Goal: Check status

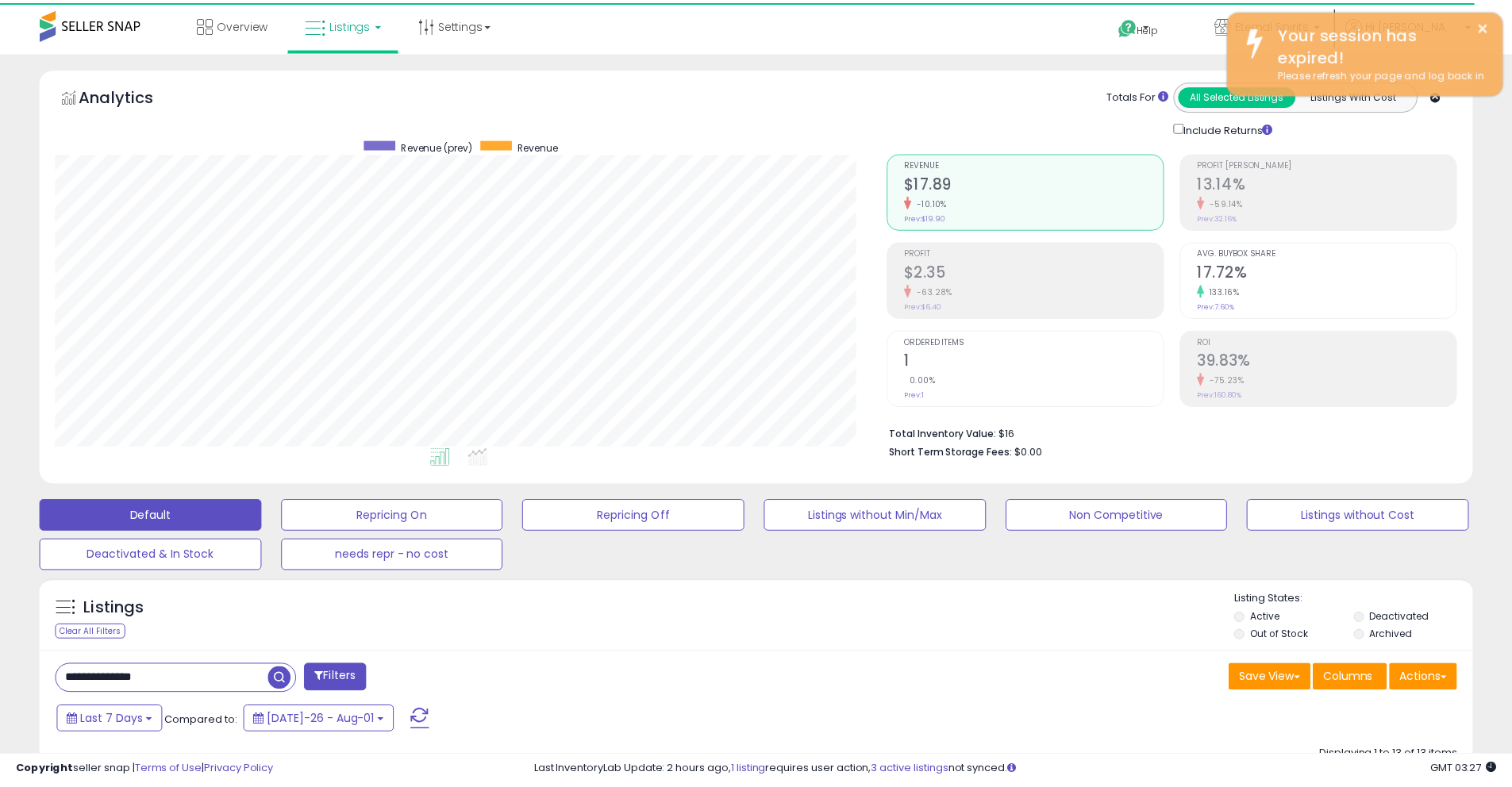
scroll to position [793236, 792777]
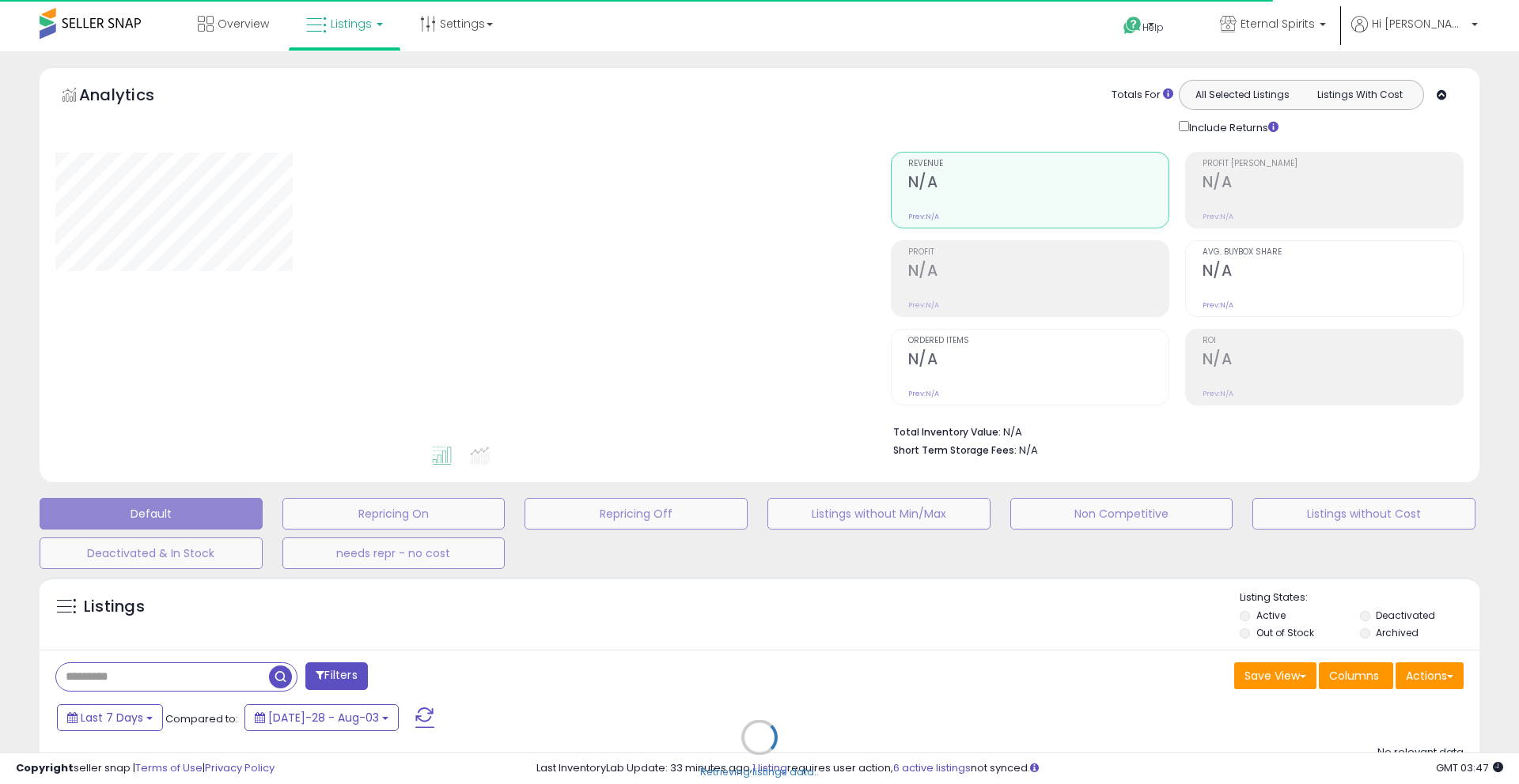
type input "**********"
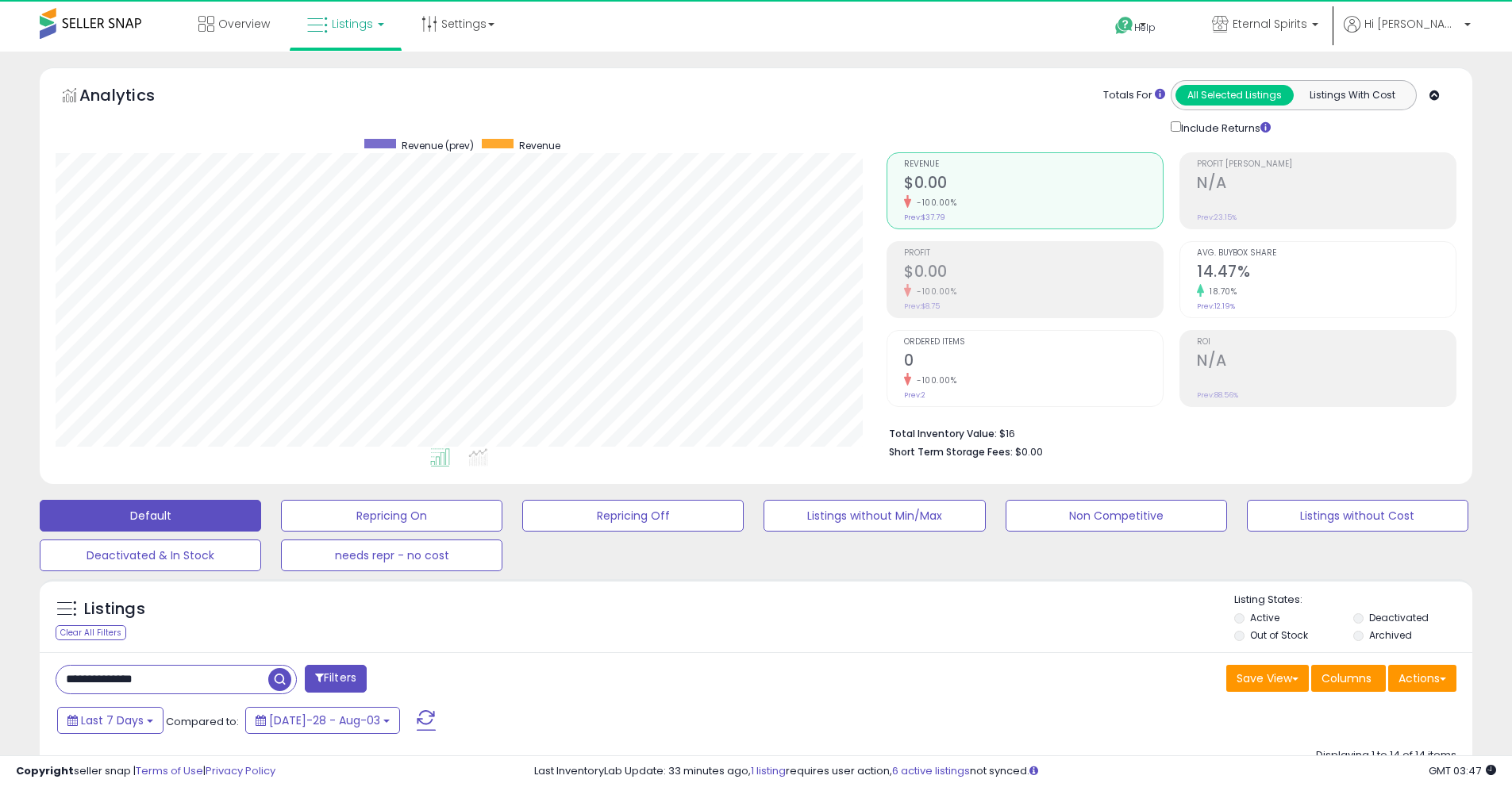
scroll to position [325, 831]
